Goal: Check status: Check status

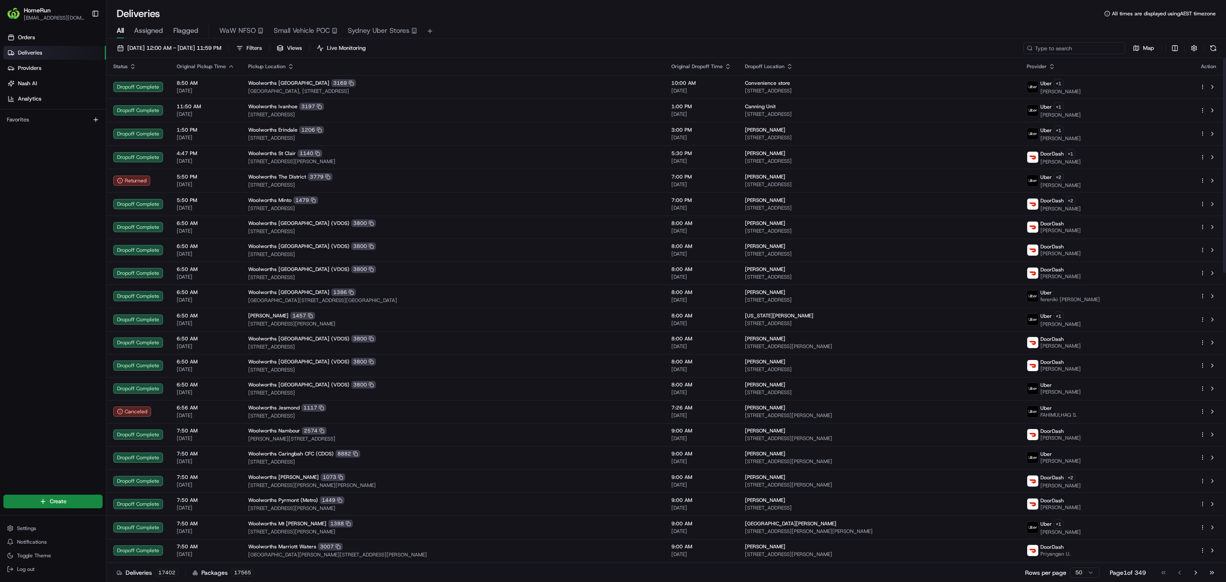
click at [1079, 45] on input at bounding box center [1075, 48] width 102 height 12
paste input "265453012"
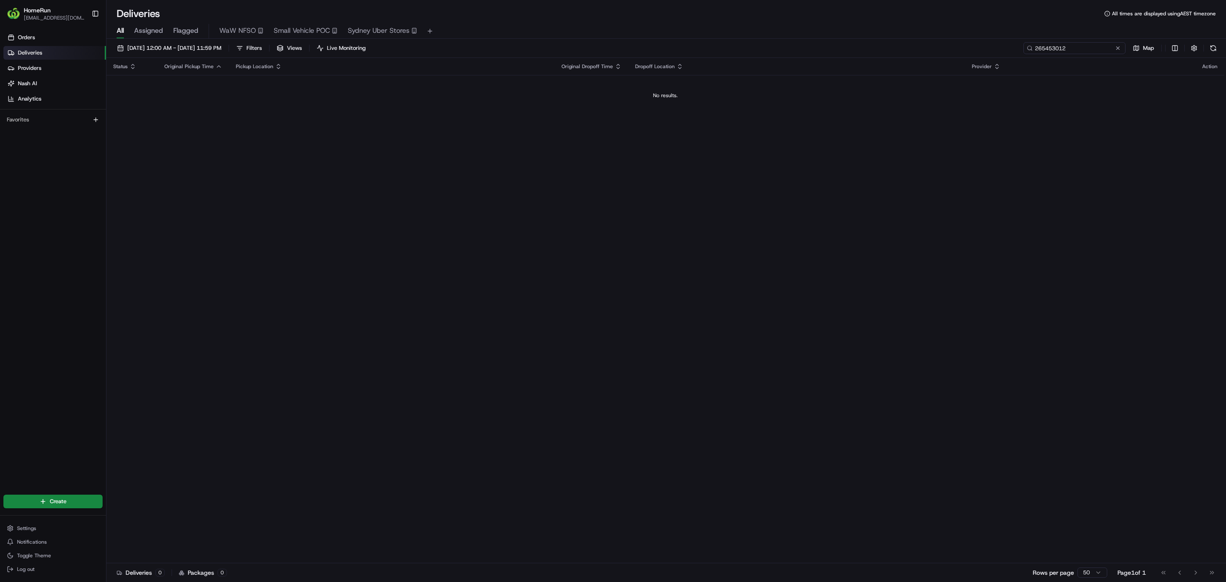
click at [1046, 45] on input "265453012" at bounding box center [1075, 48] width 102 height 12
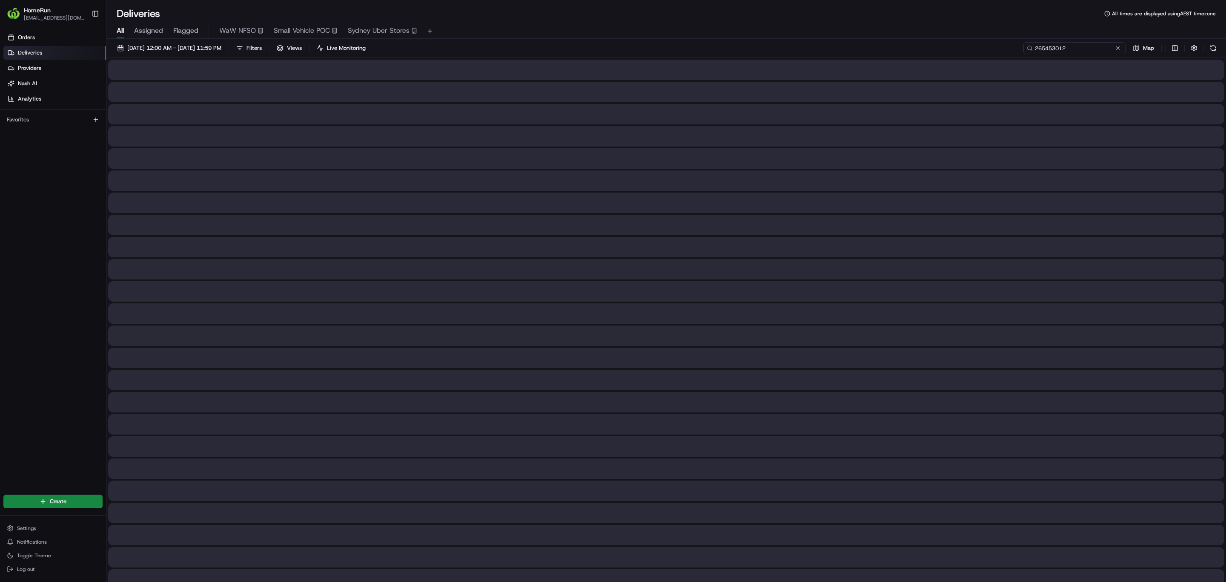
type input "265453012"
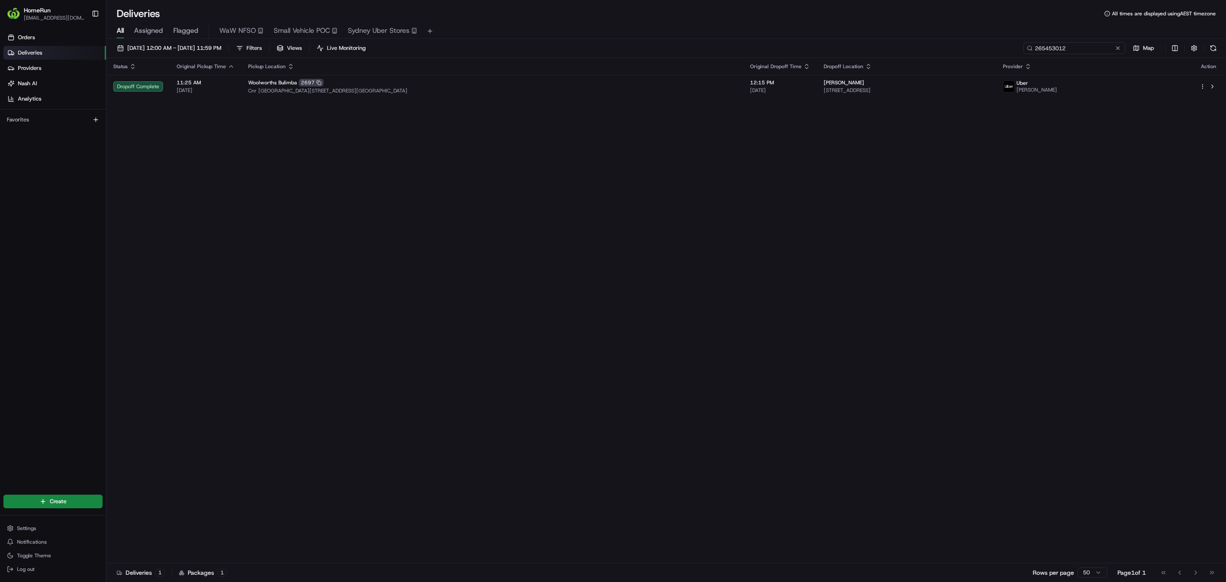
click at [1079, 50] on input "265453012" at bounding box center [1075, 48] width 102 height 12
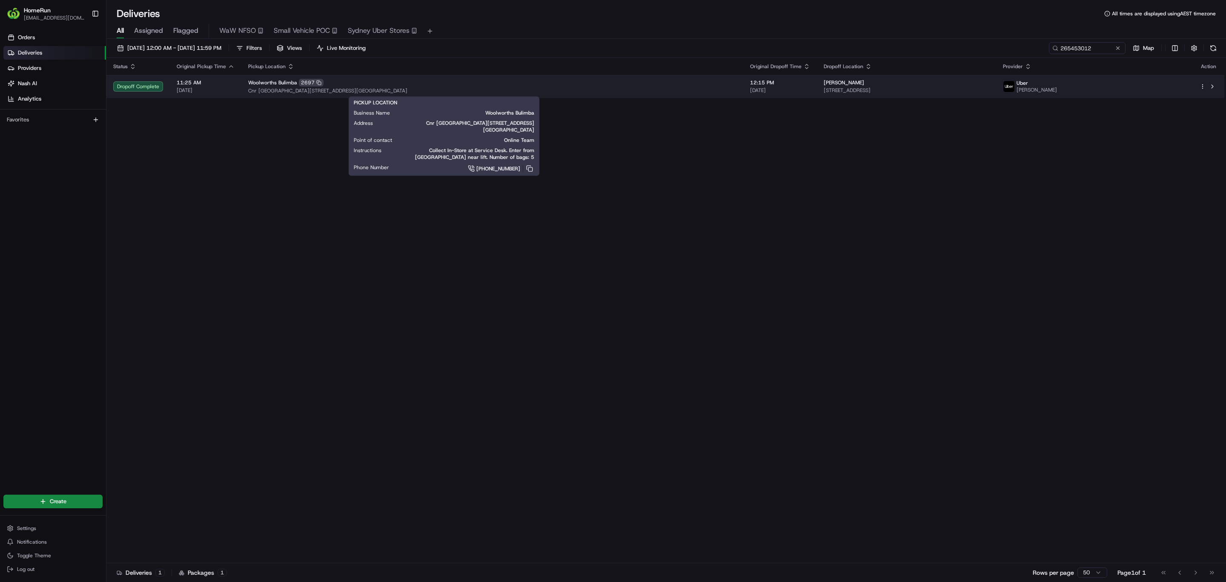
click at [485, 92] on span "Cnr [GEOGRAPHIC_DATA][STREET_ADDRESS][GEOGRAPHIC_DATA]" at bounding box center [492, 90] width 488 height 7
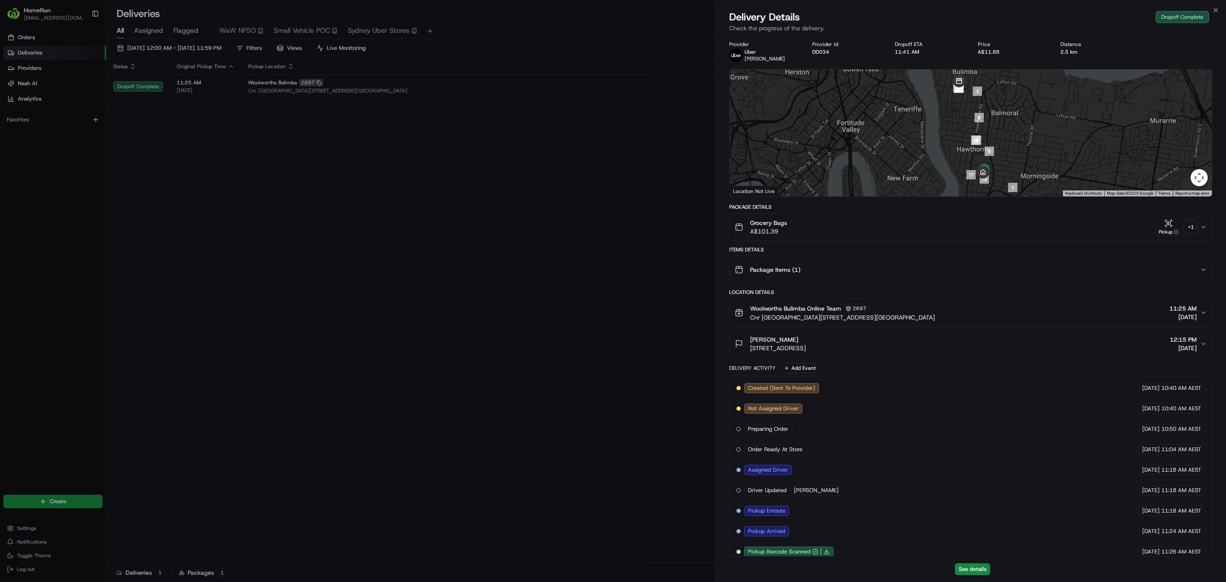
click at [1203, 224] on icon "button" at bounding box center [1203, 227] width 7 height 7
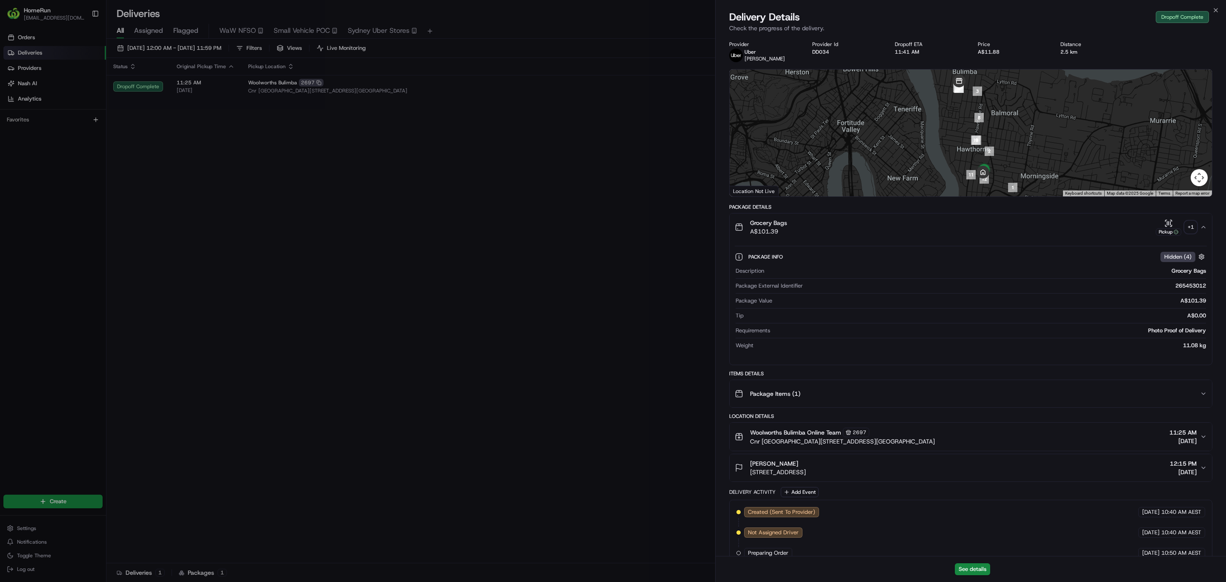
click at [1190, 221] on div "+ 1" at bounding box center [1191, 227] width 12 height 12
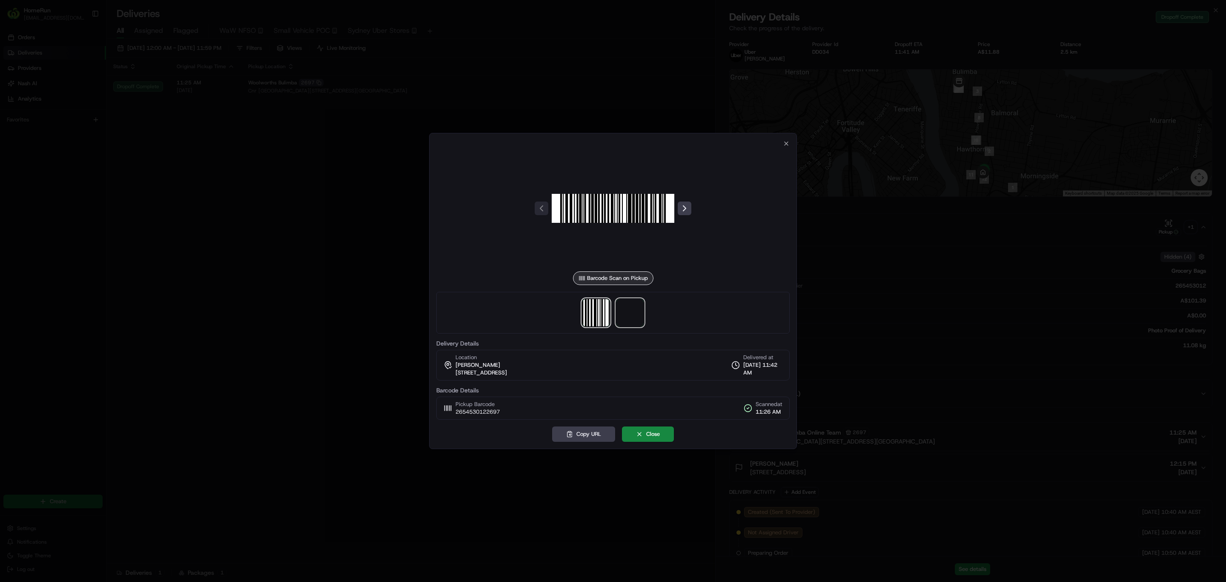
click at [636, 316] on span at bounding box center [630, 312] width 27 height 27
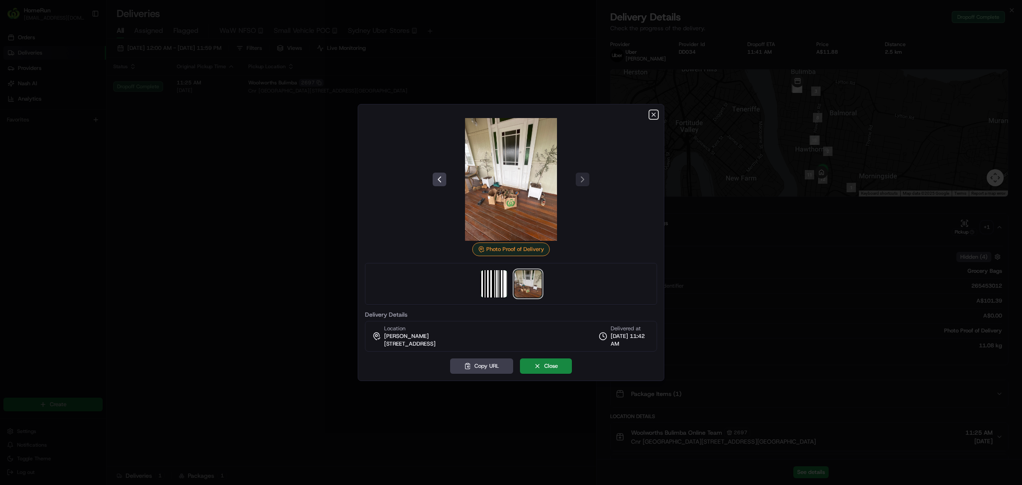
click at [654, 114] on icon "button" at bounding box center [653, 114] width 7 height 7
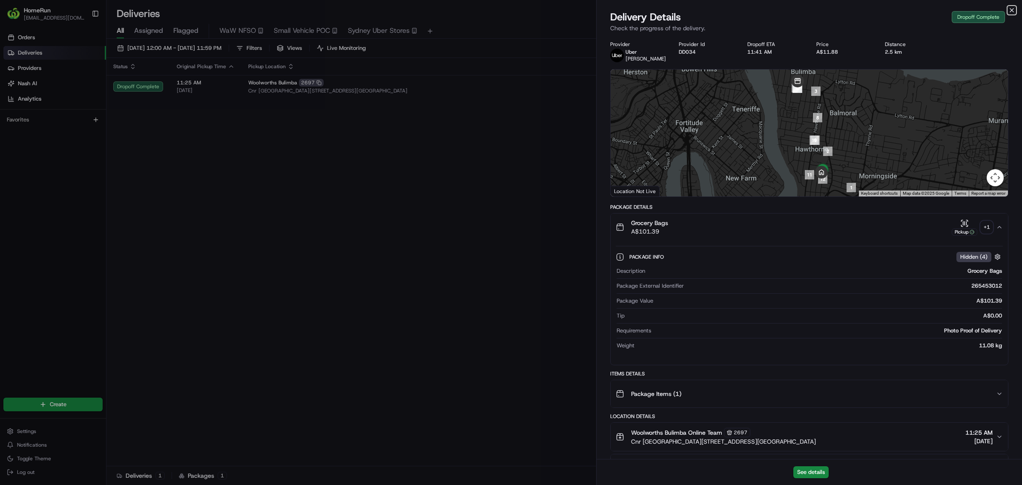
click at [1010, 8] on icon "button" at bounding box center [1011, 10] width 7 height 7
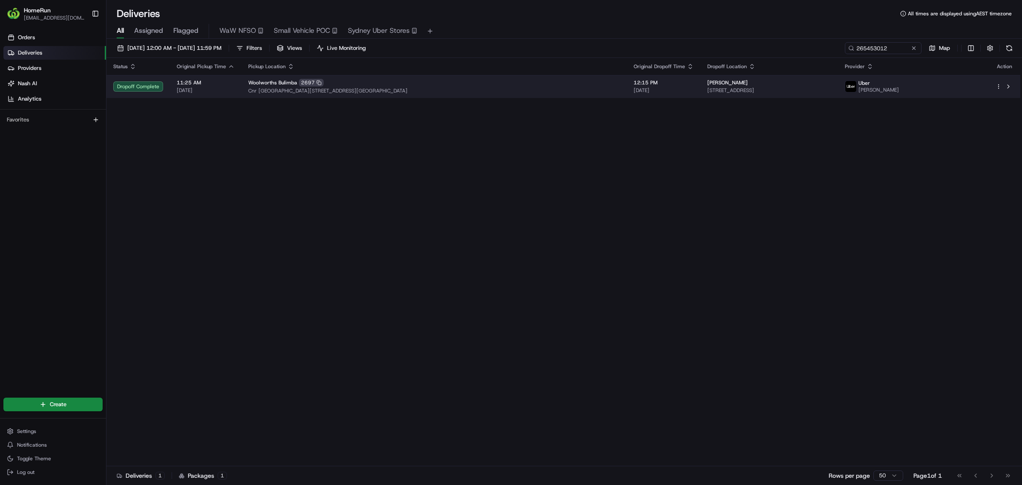
click at [248, 90] on span "Cnr [GEOGRAPHIC_DATA][STREET_ADDRESS][GEOGRAPHIC_DATA]" at bounding box center [434, 90] width 372 height 7
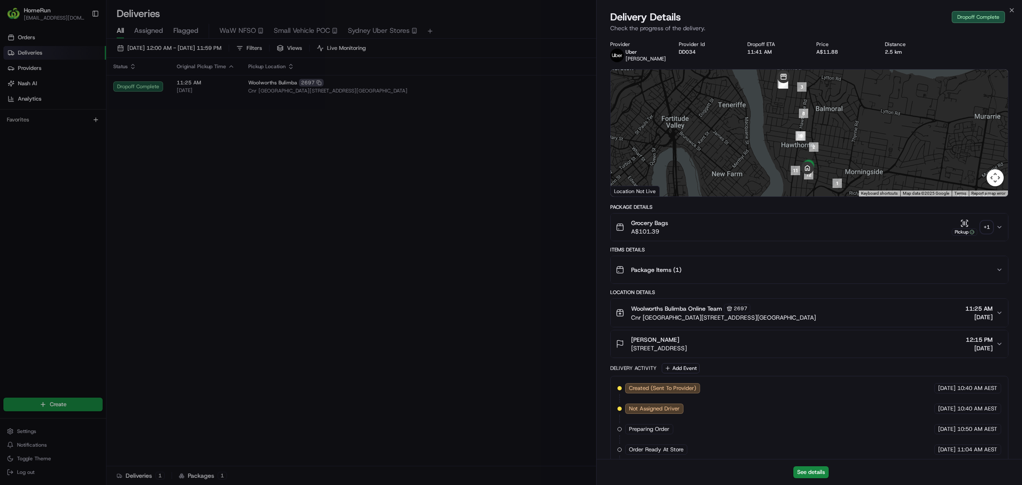
click at [1001, 229] on icon "button" at bounding box center [999, 227] width 7 height 7
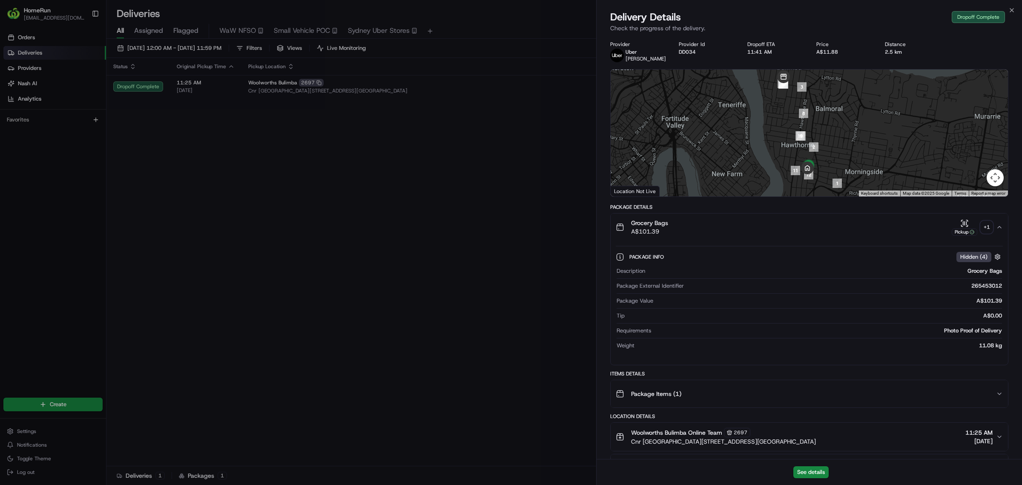
click at [987, 222] on div "+ 1" at bounding box center [987, 227] width 12 height 12
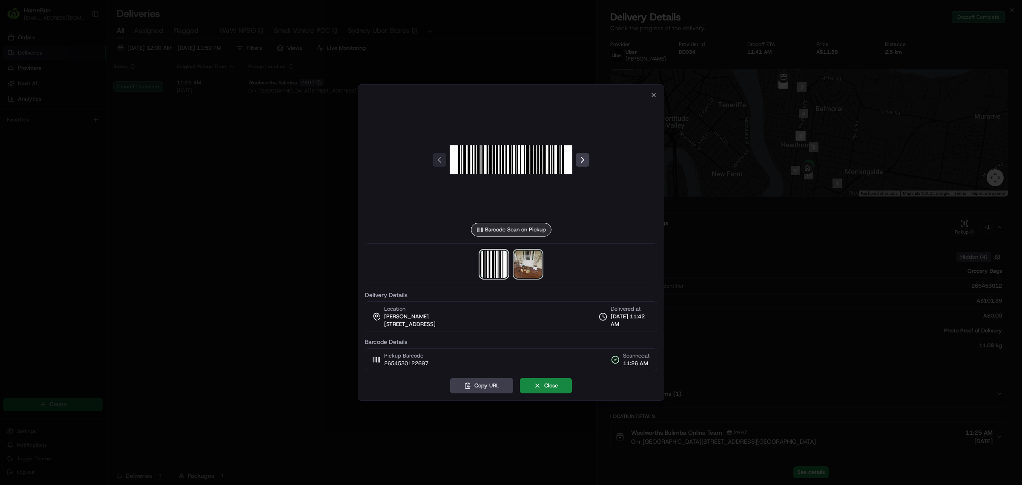
click at [539, 264] on img at bounding box center [527, 263] width 27 height 27
